Goal: Task Accomplishment & Management: Manage account settings

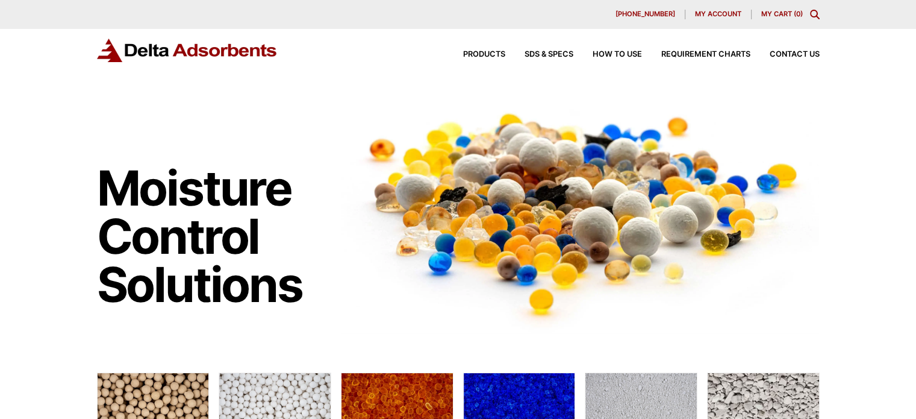
click at [699, 13] on span "My account" at bounding box center [718, 14] width 46 height 7
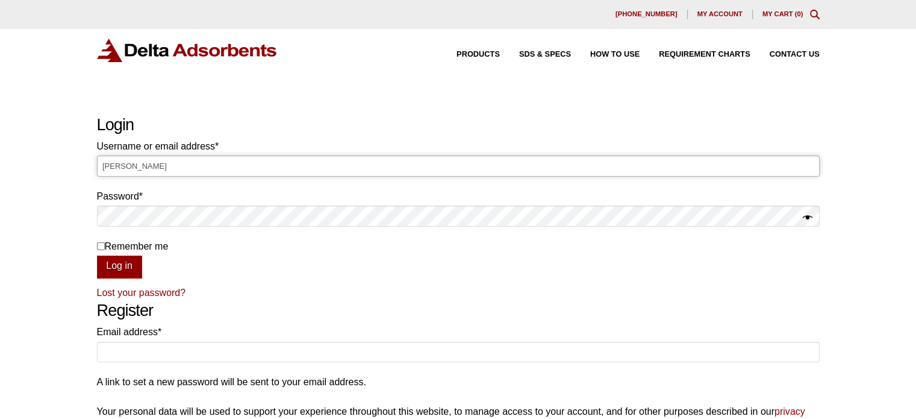
click at [436, 168] on input "Laura" at bounding box center [458, 165] width 723 height 20
type input "L"
type input "Laura@deltaadsorbents.com"
click at [97, 255] on button "Log in" at bounding box center [119, 266] width 45 height 23
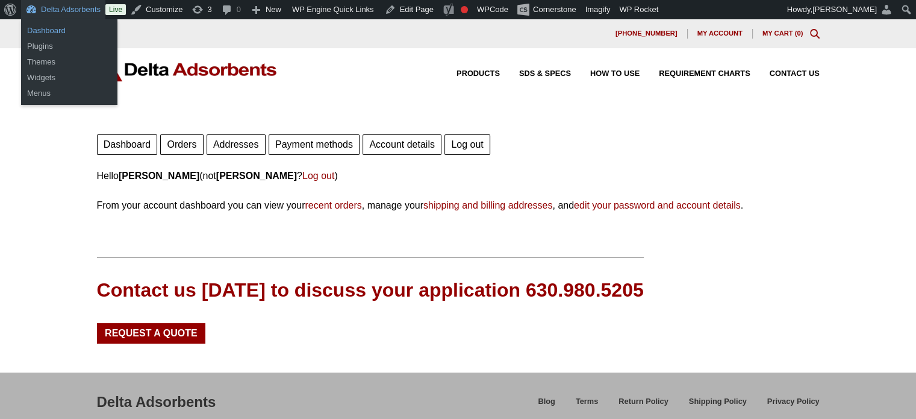
click at [51, 36] on link "Dashboard" at bounding box center [69, 31] width 96 height 16
